Goal: Task Accomplishment & Management: Manage account settings

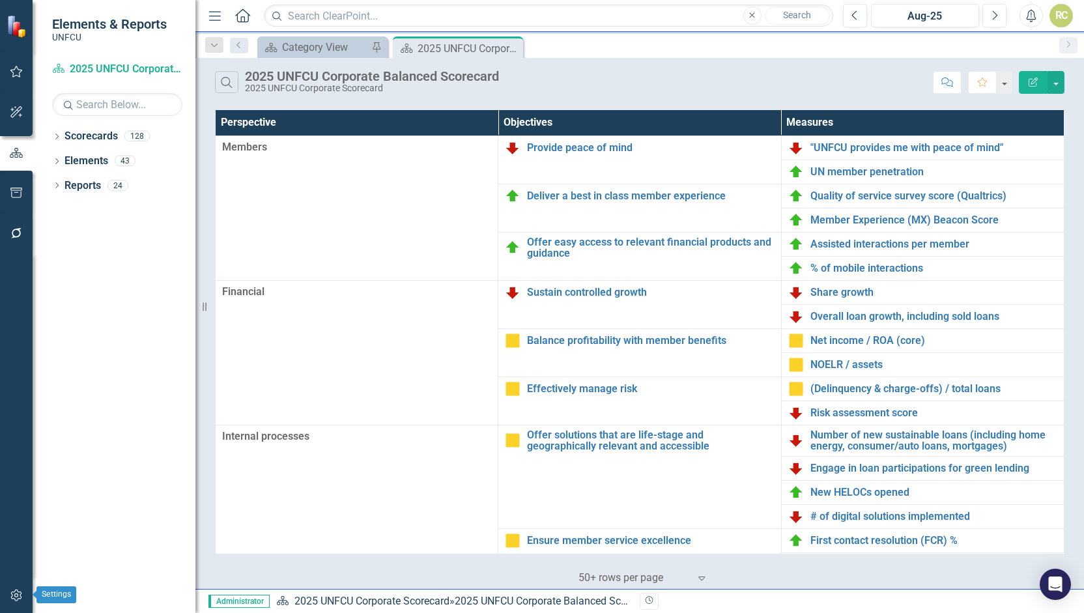
click at [18, 593] on icon "button" at bounding box center [17, 595] width 14 height 10
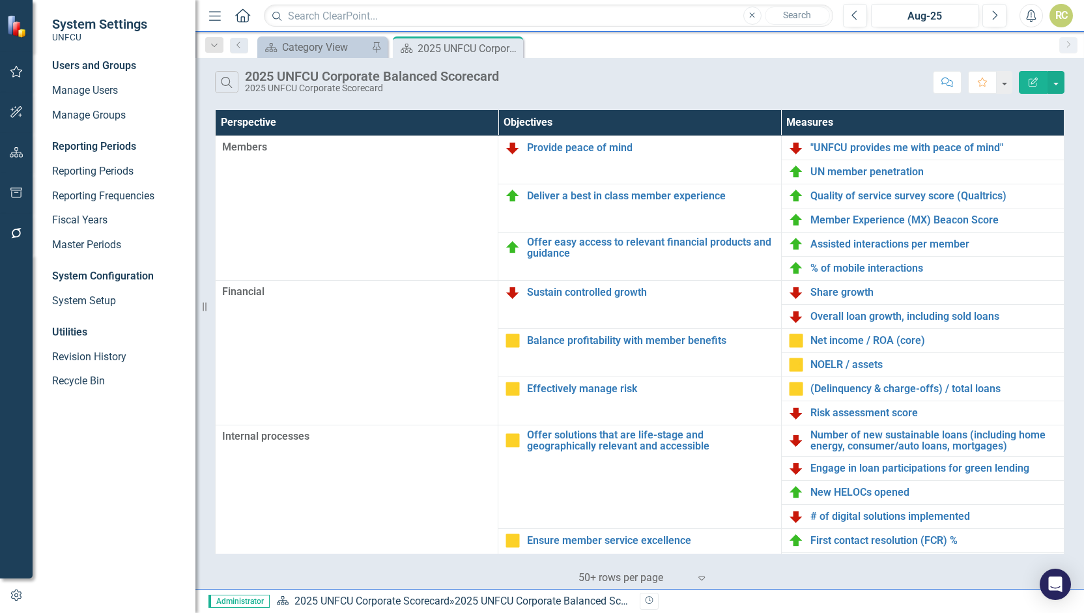
click at [102, 272] on div "System Configuration" at bounding box center [117, 276] width 130 height 15
click at [89, 301] on link "System Setup" at bounding box center [117, 301] width 130 height 15
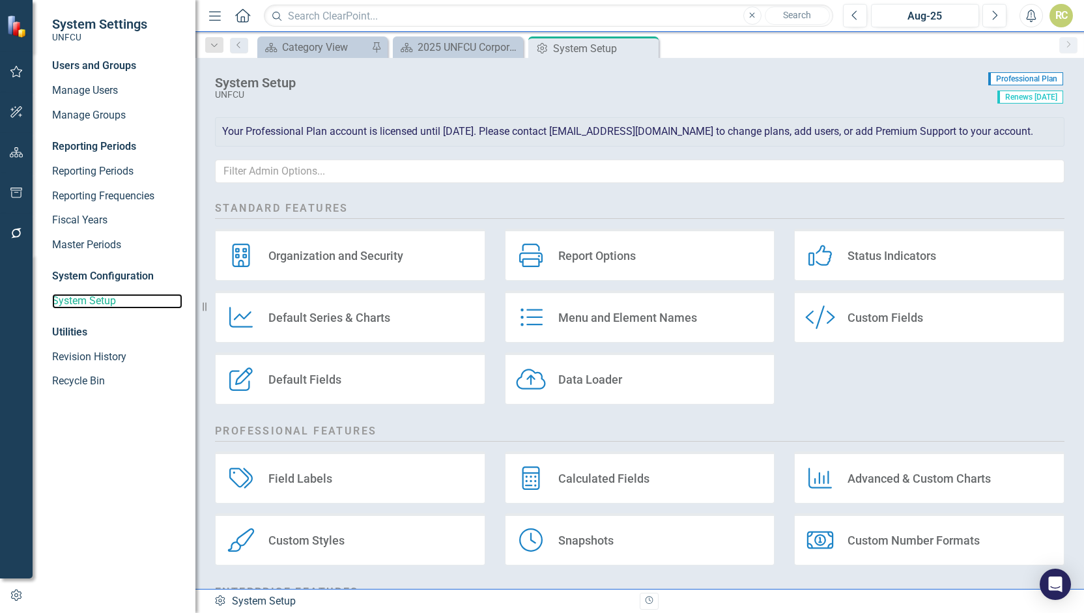
scroll to position [154, 0]
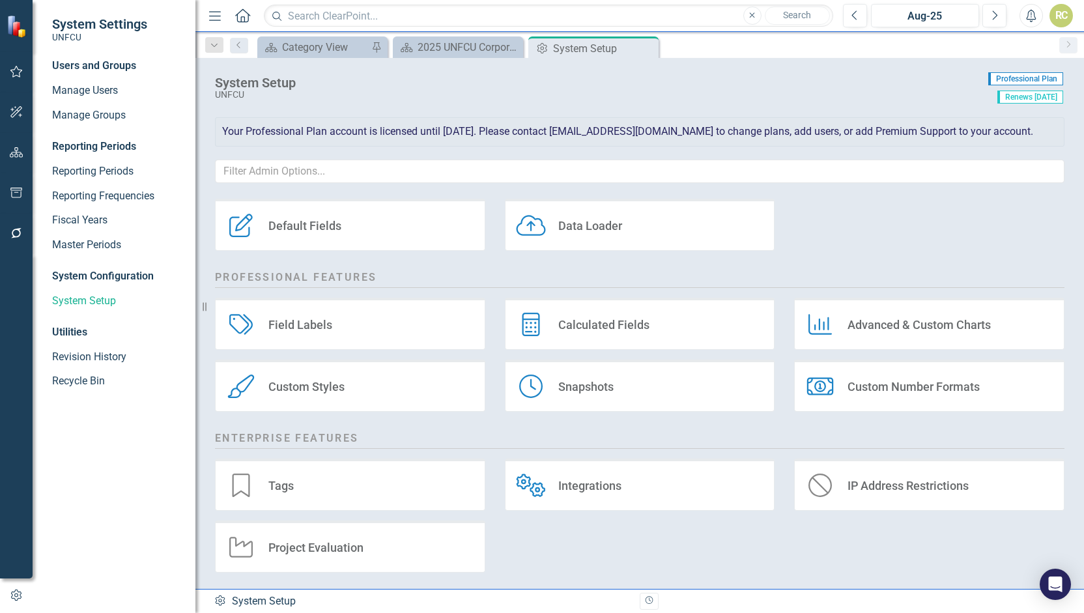
click at [86, 273] on div "System Configuration" at bounding box center [117, 276] width 130 height 15
click at [86, 276] on div "System Configuration" at bounding box center [117, 276] width 130 height 15
click at [96, 94] on link "Manage Users" at bounding box center [117, 90] width 130 height 15
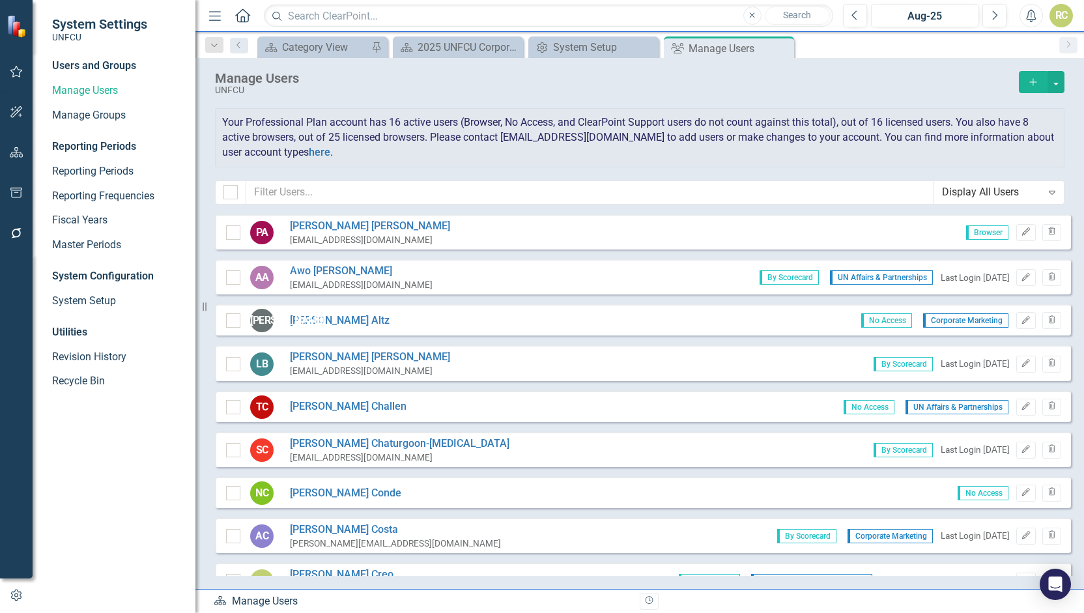
click at [1012, 188] on div "Display All Users" at bounding box center [992, 192] width 100 height 15
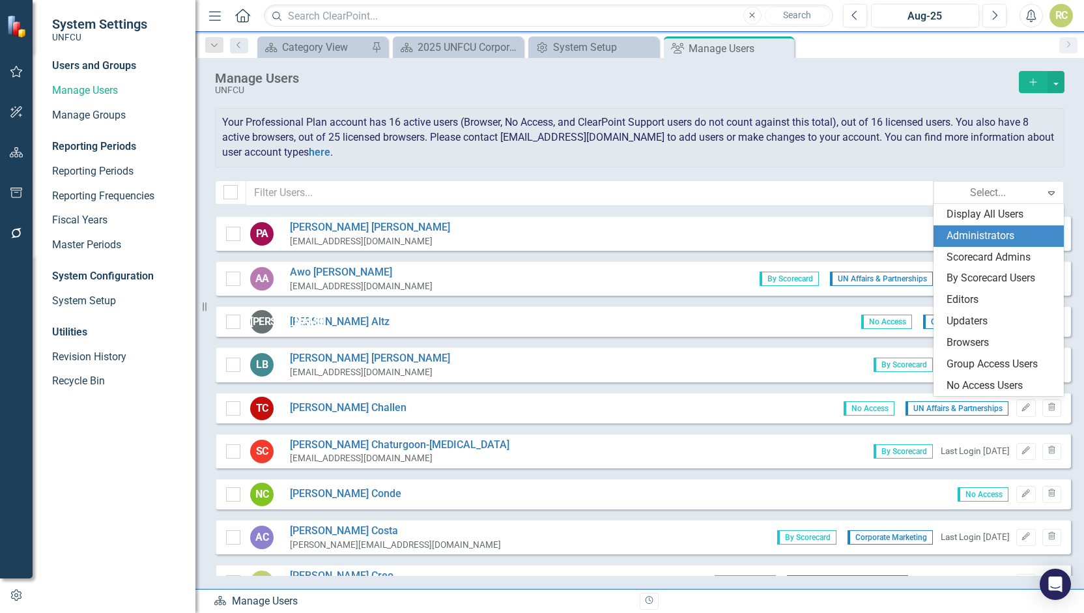
click at [863, 154] on div "Your Professional Plan account has 16 active users (Browser, No Access, and Cle…" at bounding box center [640, 137] width 850 height 59
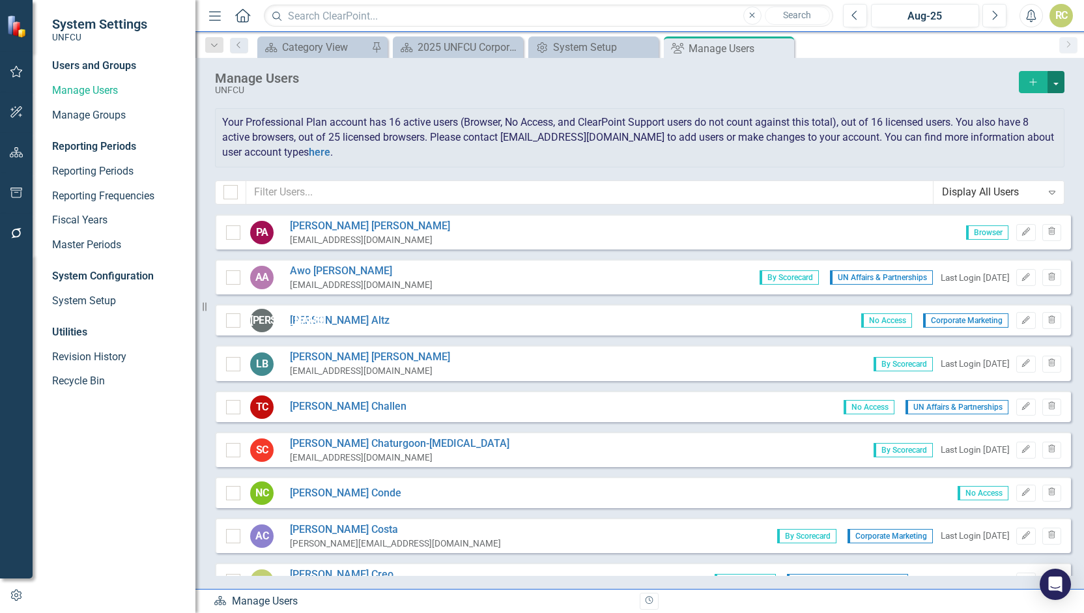
click at [1061, 85] on button "button" at bounding box center [1056, 82] width 17 height 22
click at [933, 72] on div "Manage Users" at bounding box center [613, 78] width 797 height 14
click at [1063, 51] on link "Next" at bounding box center [1068, 45] width 18 height 16
click at [1067, 48] on icon "Next" at bounding box center [1068, 44] width 10 height 8
click at [998, 189] on div "Display All Users" at bounding box center [992, 192] width 100 height 15
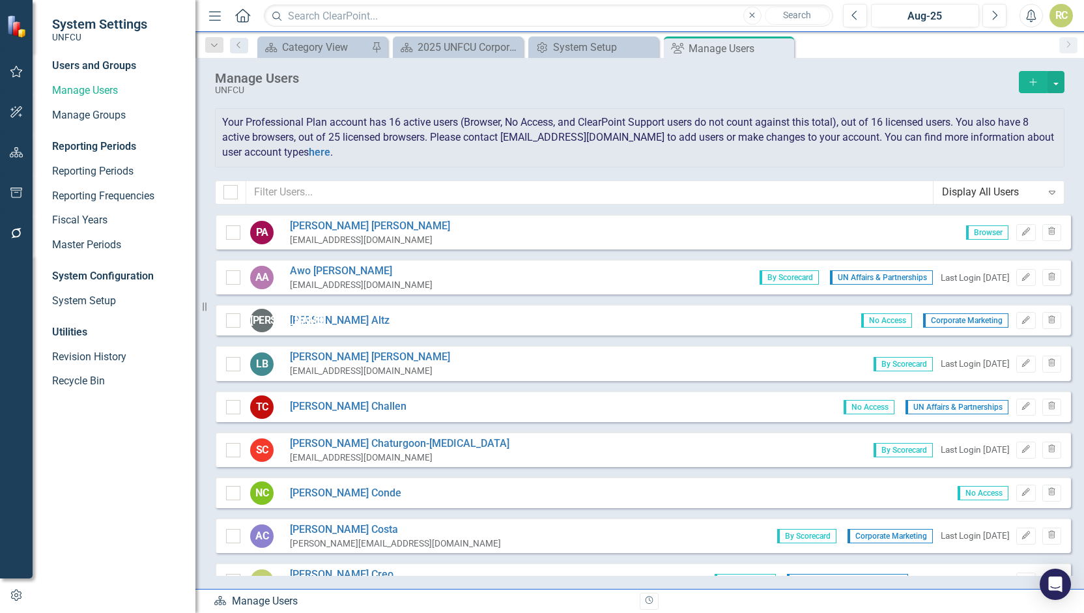
click at [910, 149] on div "Your Professional Plan account has 16 active users (Browser, No Access, and Cle…" at bounding box center [640, 137] width 850 height 59
click at [1024, 192] on div "Display All Users" at bounding box center [992, 192] width 100 height 15
click at [837, 128] on span "Your Professional Plan account has 16 active users (Browser, No Access, and Cle…" at bounding box center [638, 137] width 832 height 42
drag, startPoint x: 992, startPoint y: 128, endPoint x: 928, endPoint y: 97, distance: 71.1
click at [928, 97] on div "Manage Users UNFCU Add" at bounding box center [640, 89] width 850 height 37
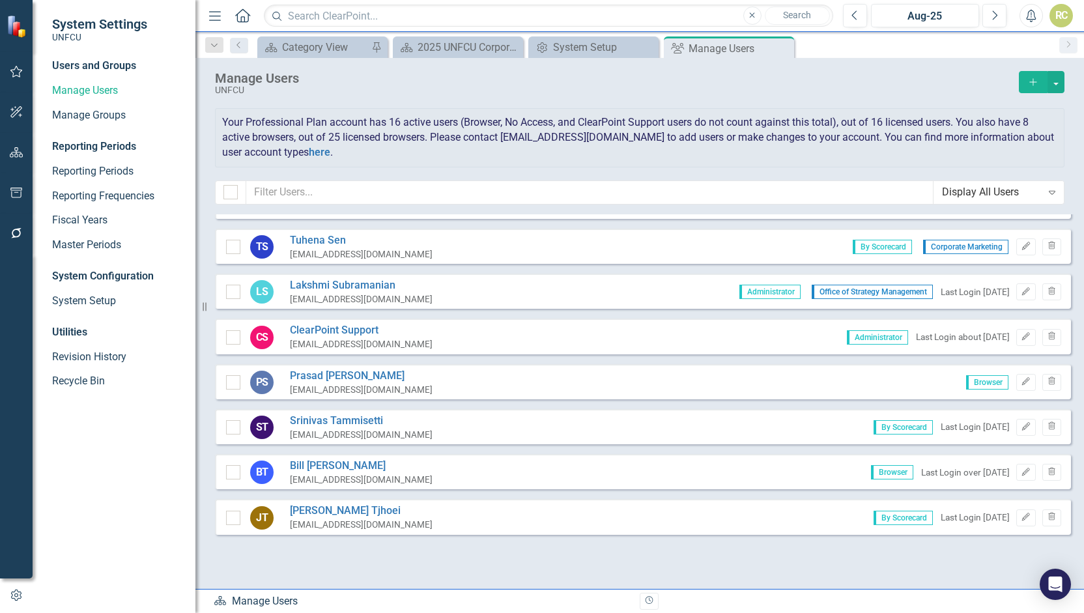
scroll to position [1011, 0]
click at [1062, 80] on button "button" at bounding box center [1056, 82] width 17 height 22
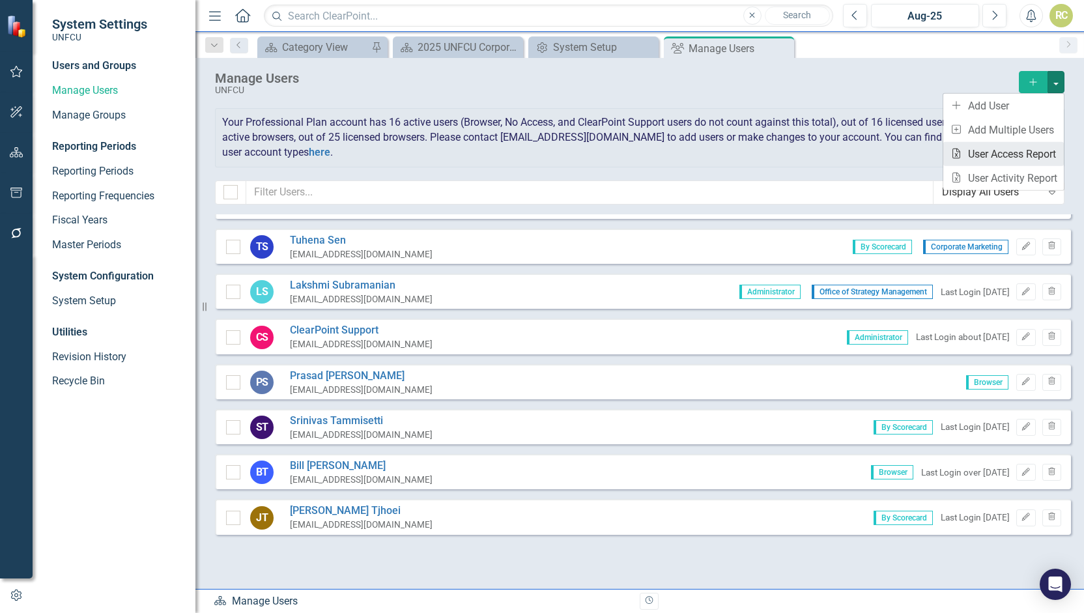
click at [1004, 158] on link "Excel File User Access Report" at bounding box center [1003, 154] width 121 height 24
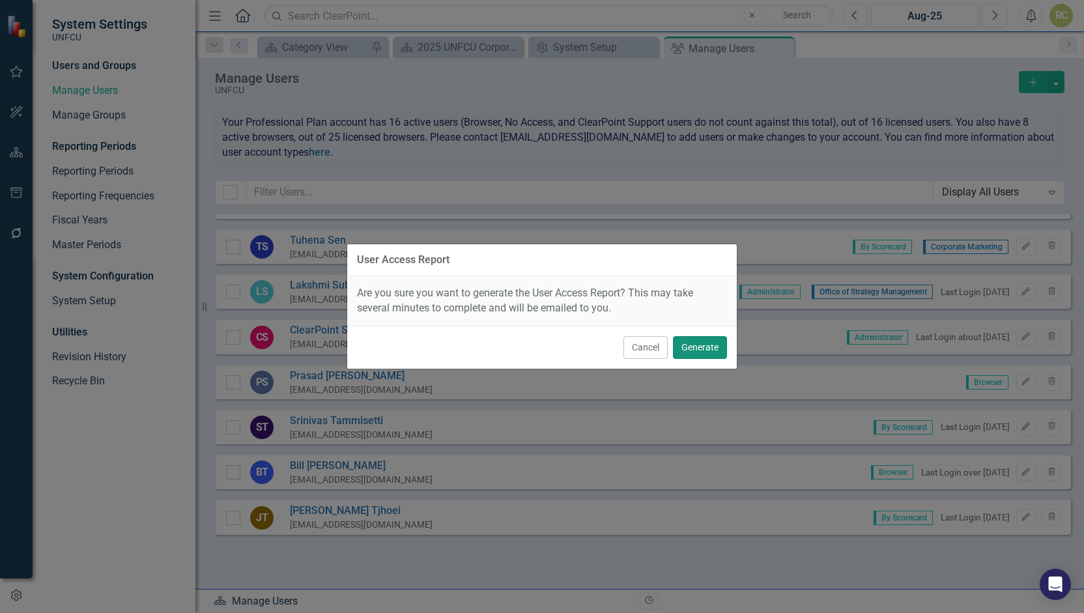
click at [700, 349] on button "Generate" at bounding box center [700, 347] width 54 height 23
